Goal: Information Seeking & Learning: Learn about a topic

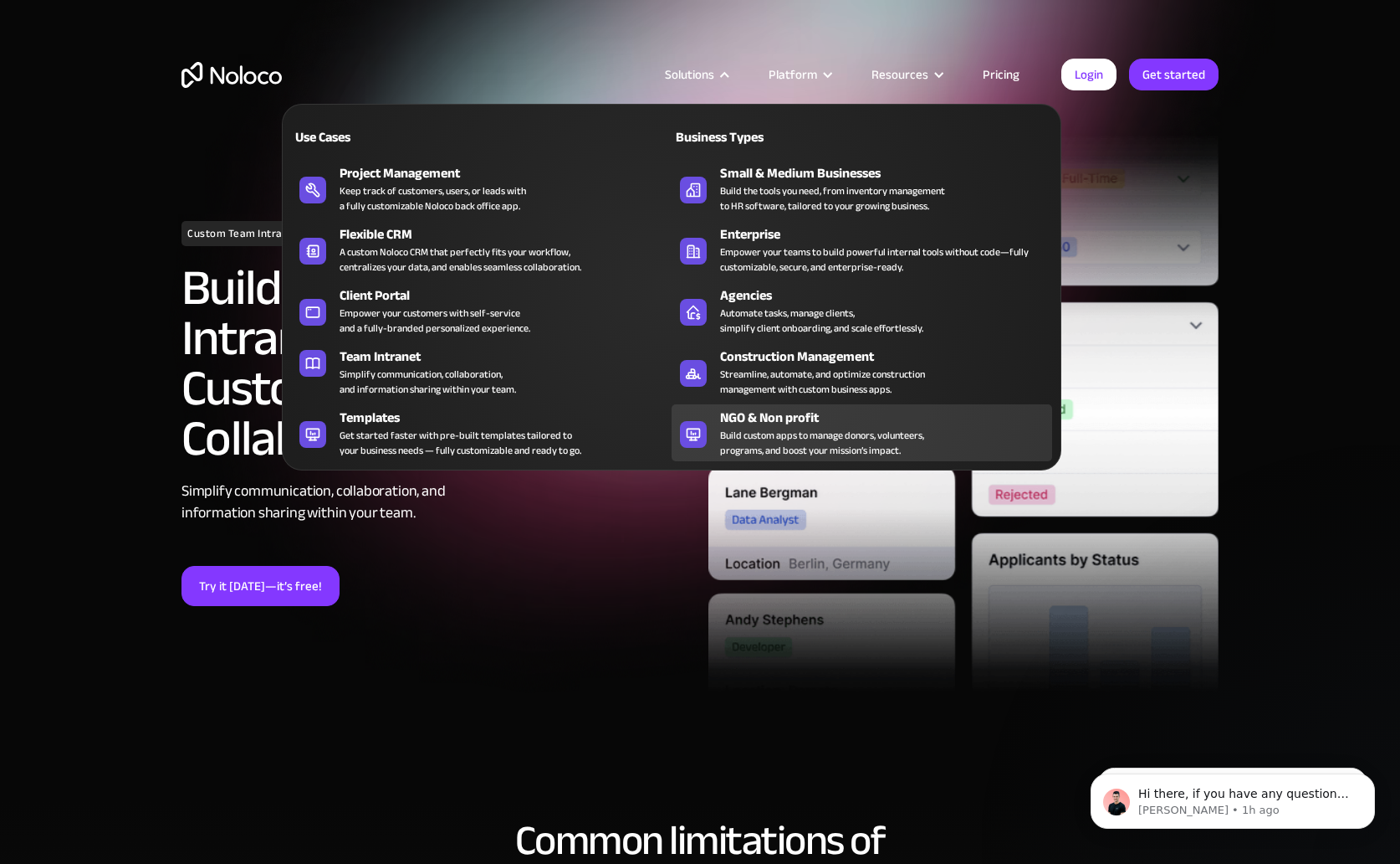
click at [765, 452] on div "Build custom apps to manage donors, volunteers, programs, and boost your missio…" at bounding box center [822, 443] width 204 height 30
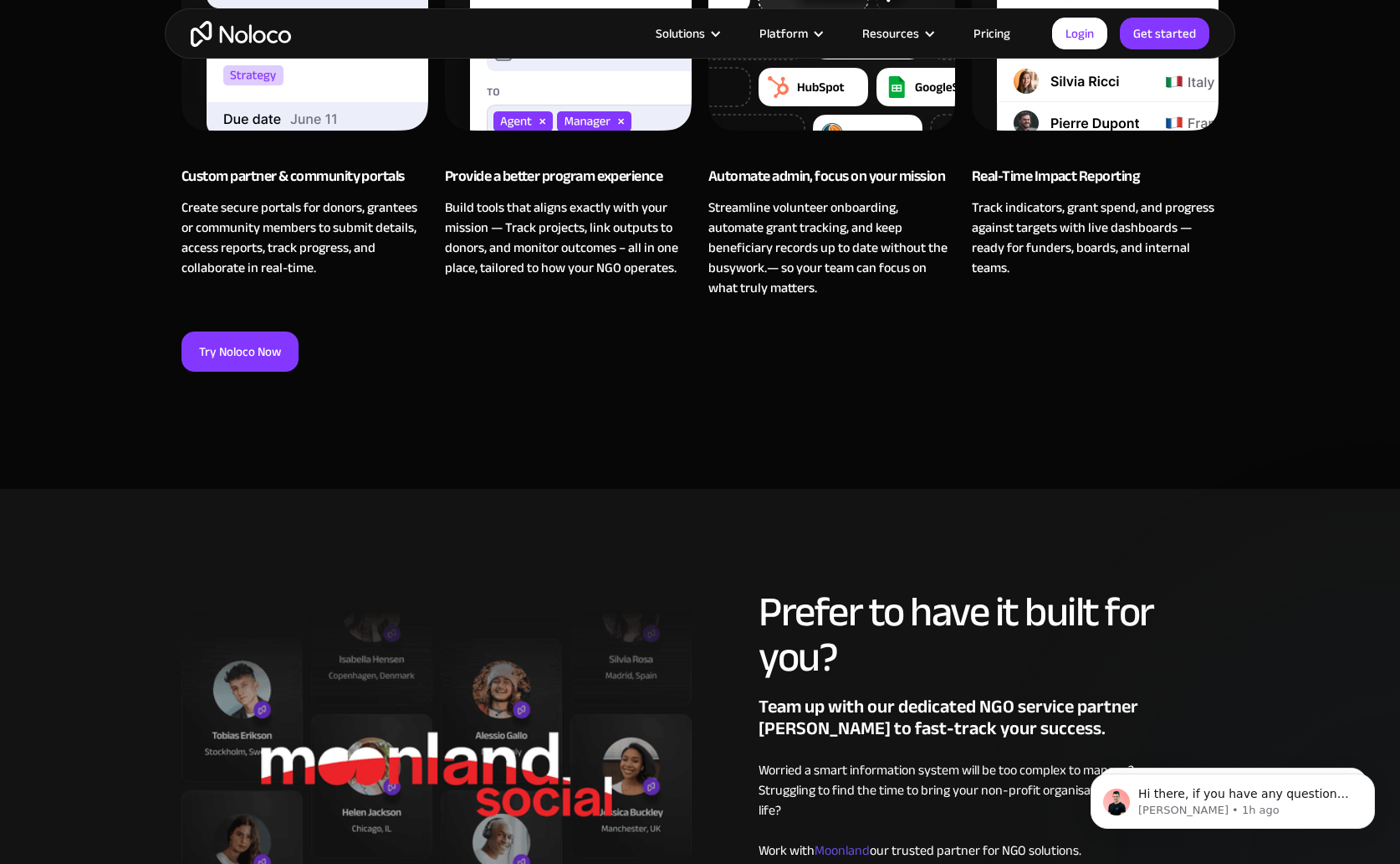
scroll to position [1222, 0]
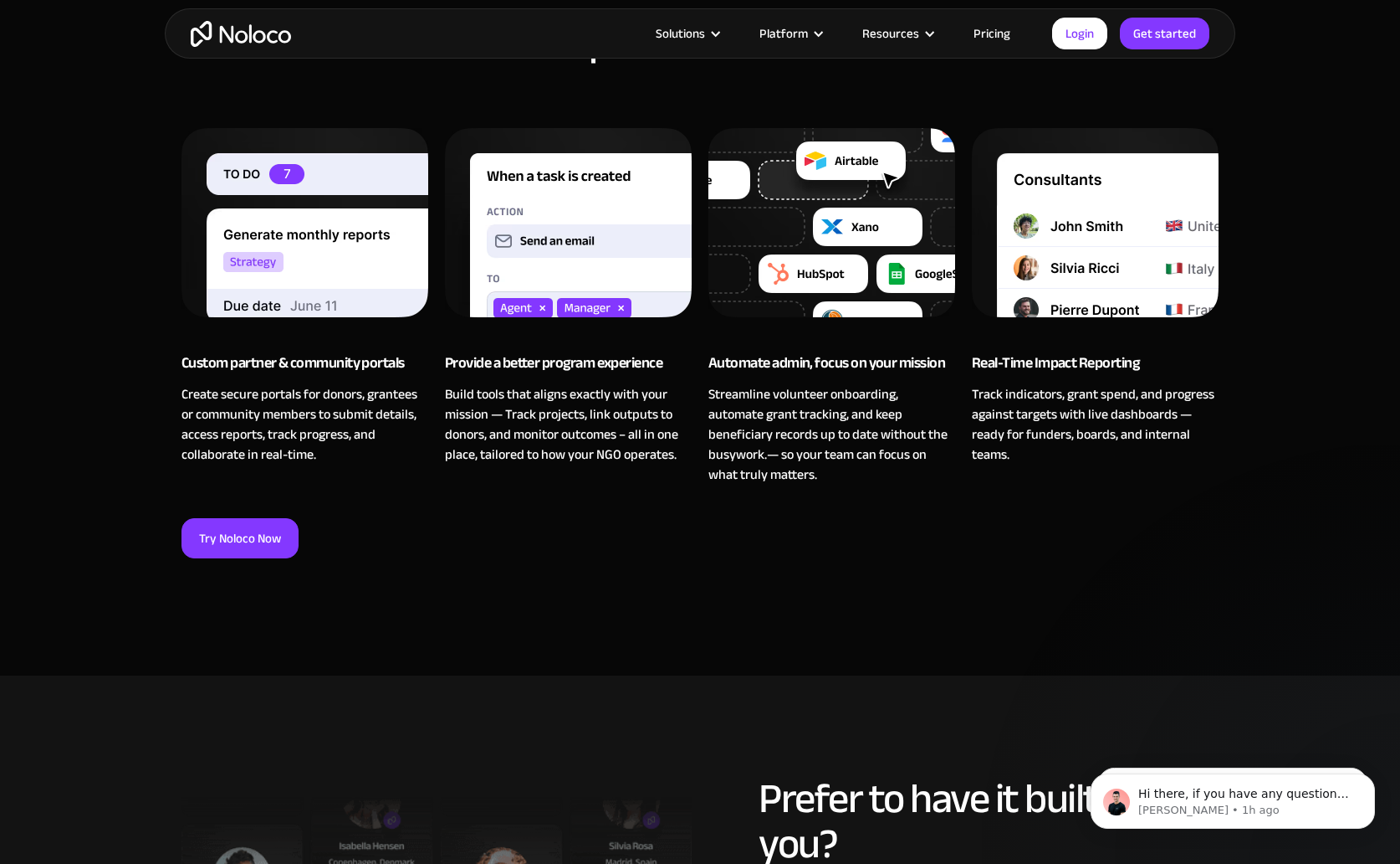
click at [329, 220] on img at bounding box center [304, 240] width 247 height 223
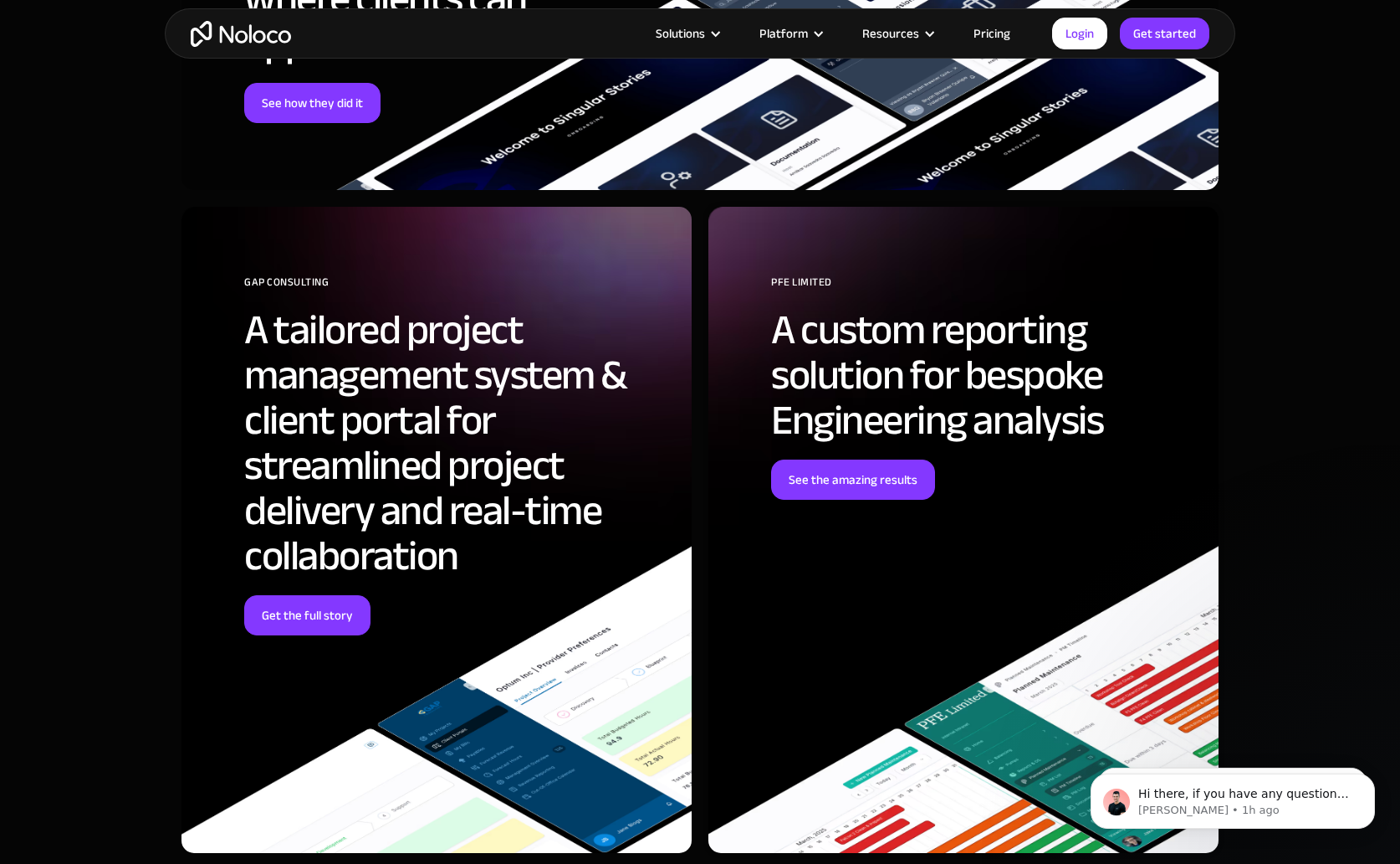
scroll to position [7453, 0]
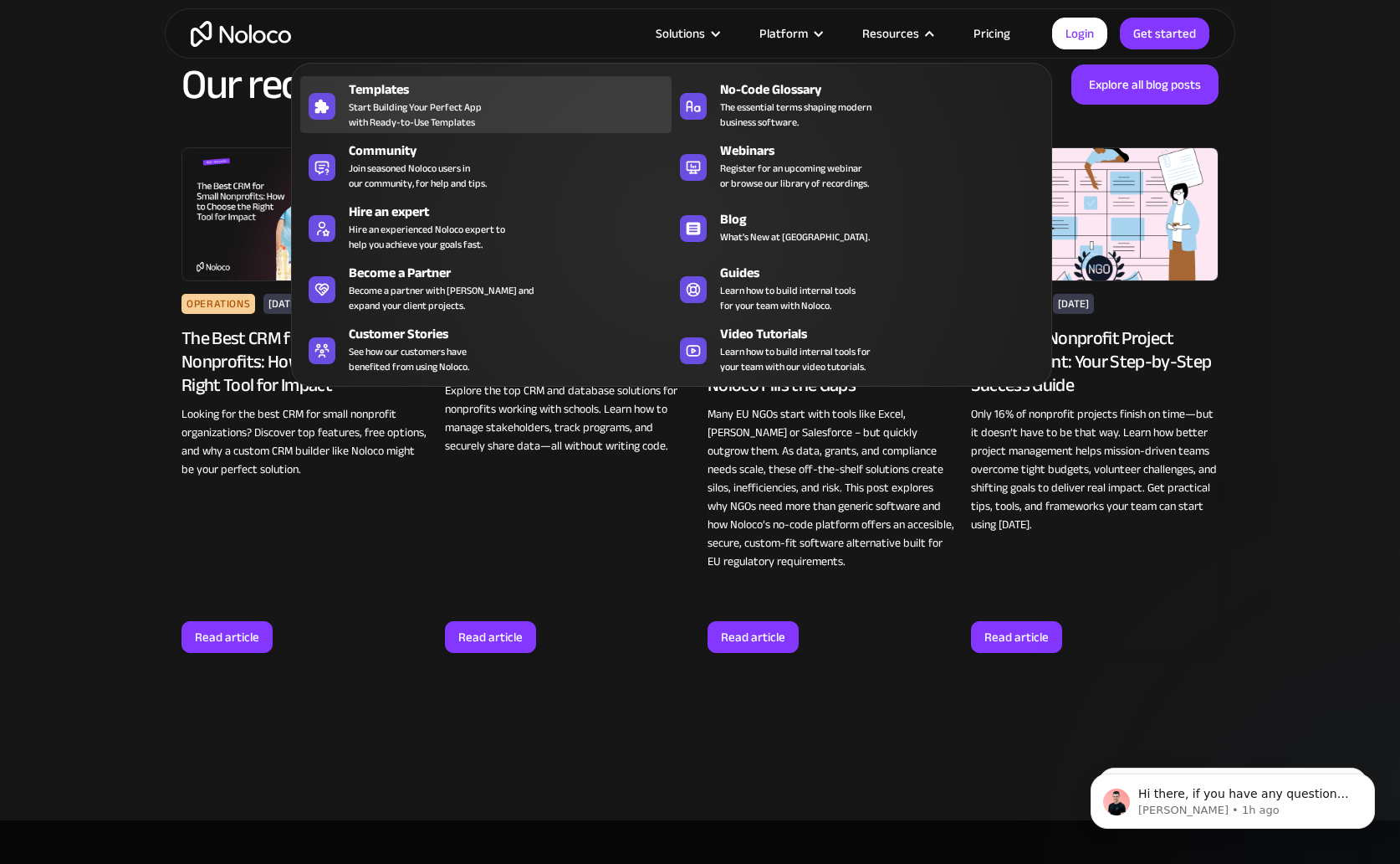
click at [460, 103] on span "Start Building Your Perfect App with Ready-to-Use Templates" at bounding box center [415, 115] width 133 height 30
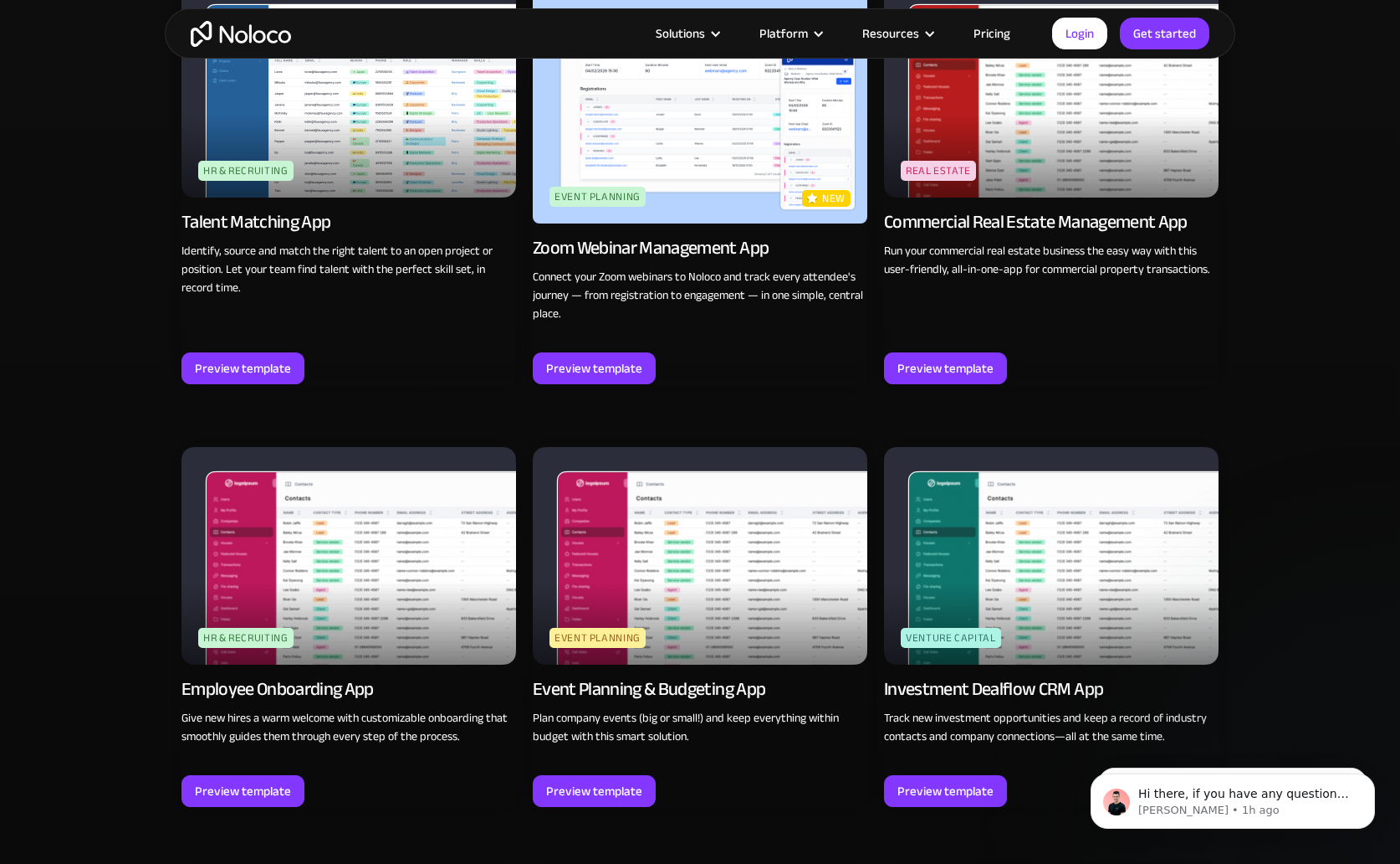
scroll to position [3556, 0]
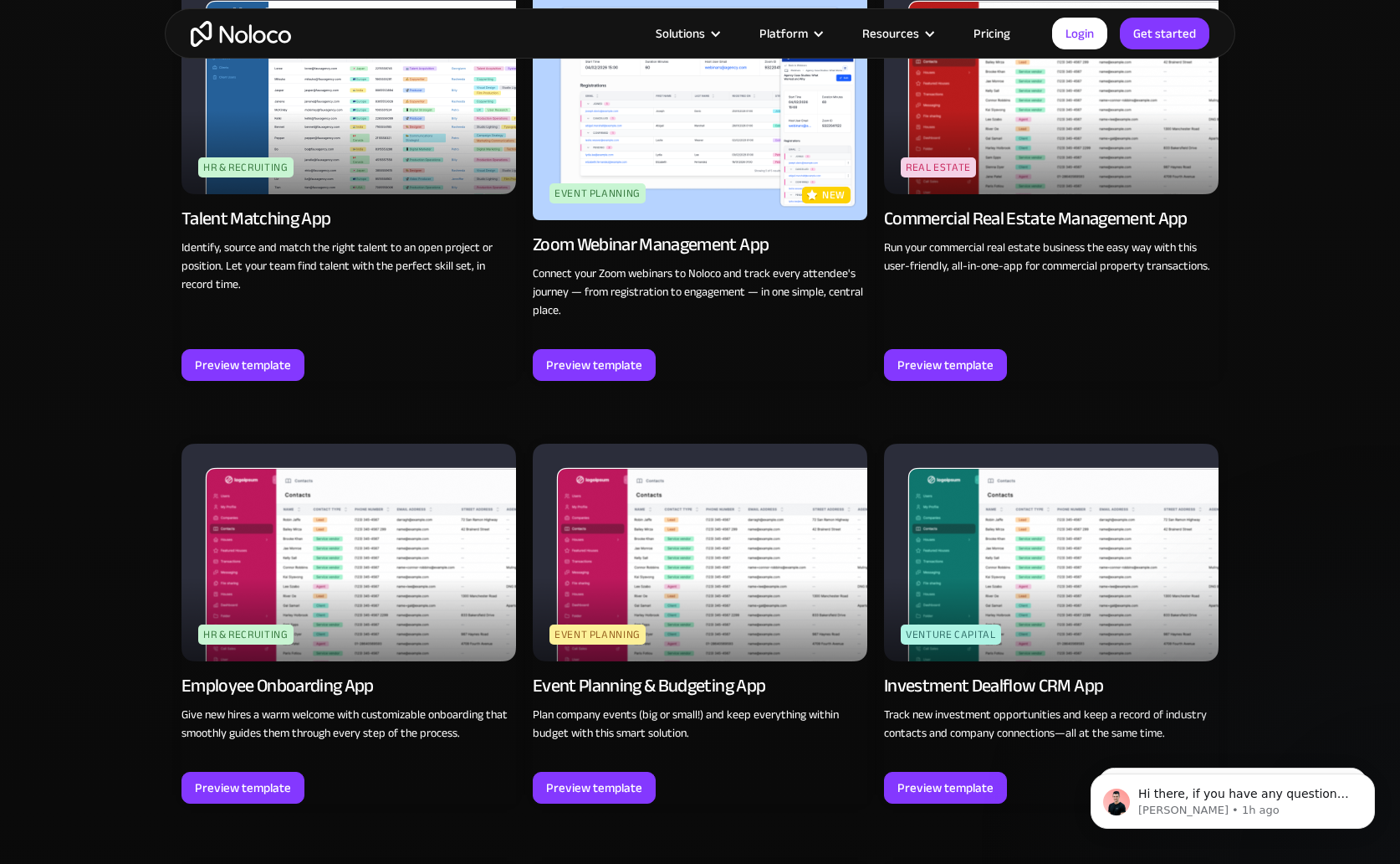
click at [410, 527] on img at bounding box center [348, 553] width 335 height 218
